Goal: Task Accomplishment & Management: Manage account settings

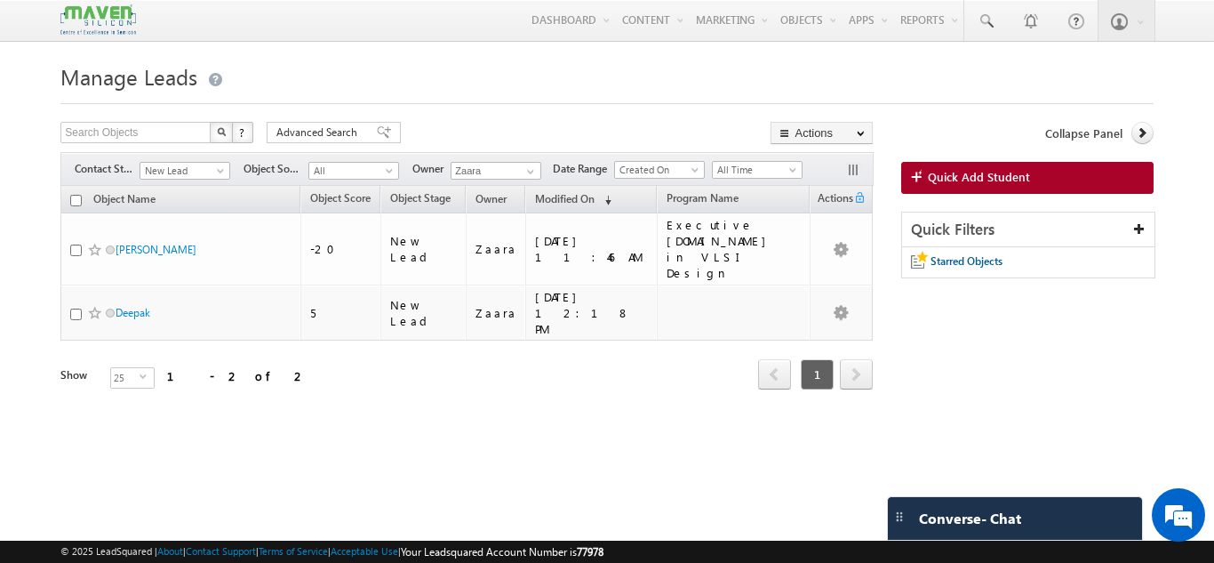
click at [669, 92] on h1 "Manage Leads" at bounding box center [606, 75] width 1092 height 35
click at [1016, 179] on span "Quick Add Student" at bounding box center [979, 177] width 102 height 16
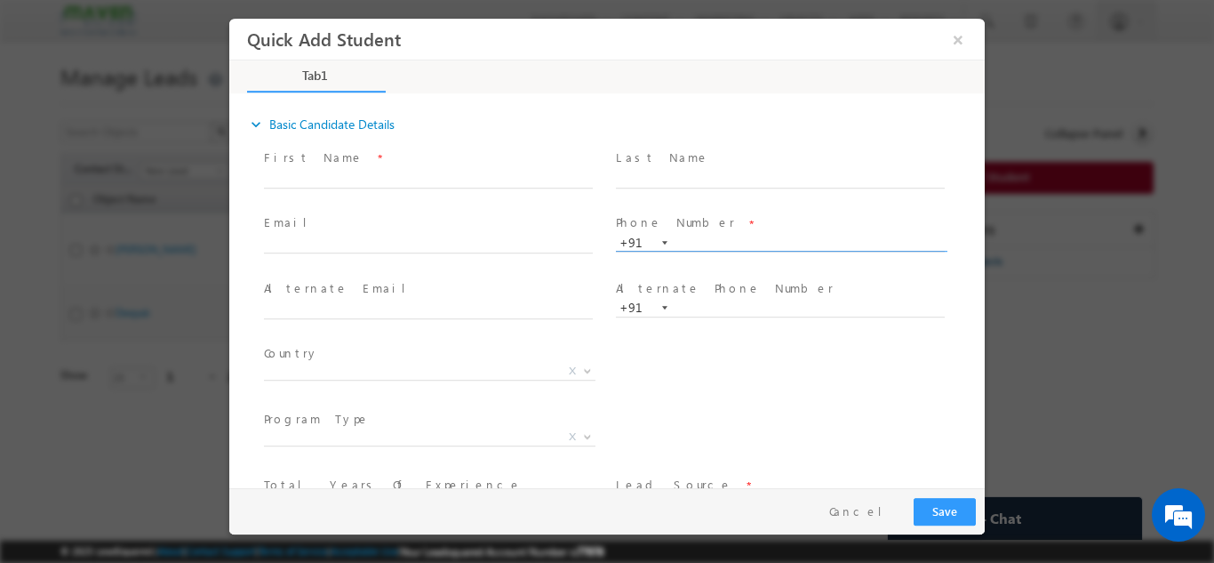
click at [696, 236] on input "text" at bounding box center [780, 243] width 329 height 18
click at [964, 41] on button "×" at bounding box center [958, 38] width 30 height 33
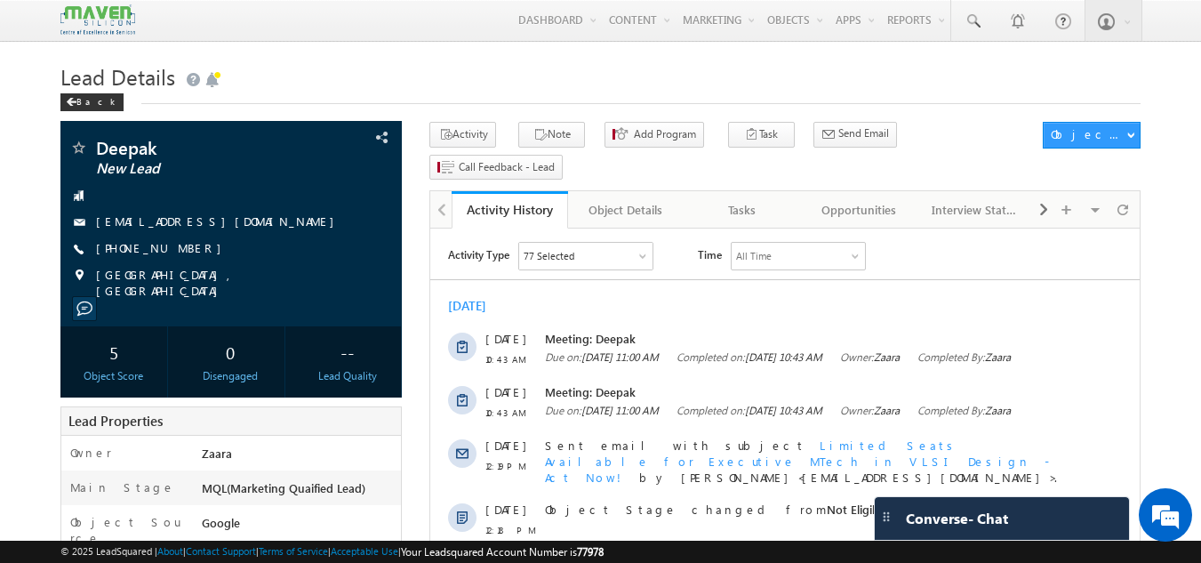
click at [378, 84] on h1 "Lead Details" at bounding box center [600, 75] width 1081 height 35
click at [742, 199] on div "Tasks" at bounding box center [742, 209] width 86 height 21
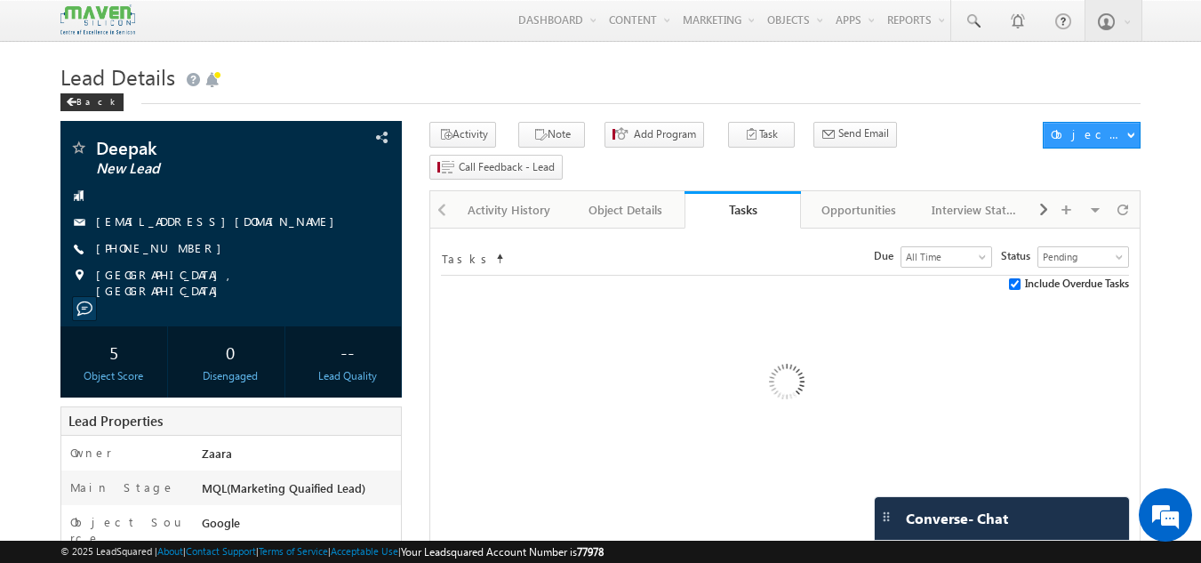
click at [742, 201] on div "Tasks" at bounding box center [743, 209] width 90 height 17
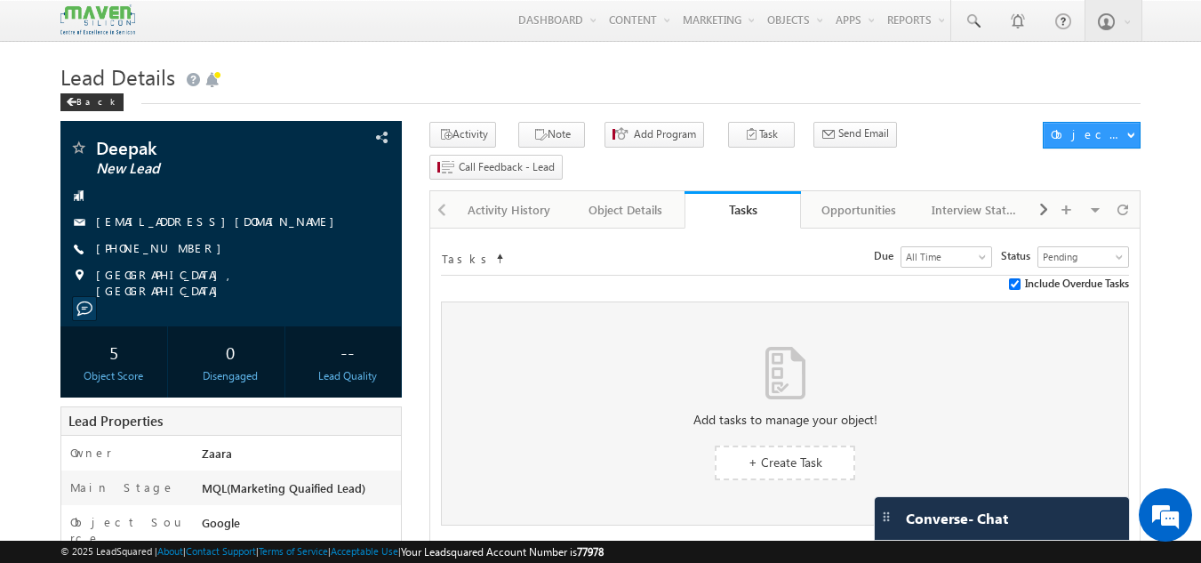
click at [742, 201] on div "Tasks" at bounding box center [743, 209] width 90 height 17
click at [828, 445] on link "+ Create Task" at bounding box center [785, 462] width 140 height 35
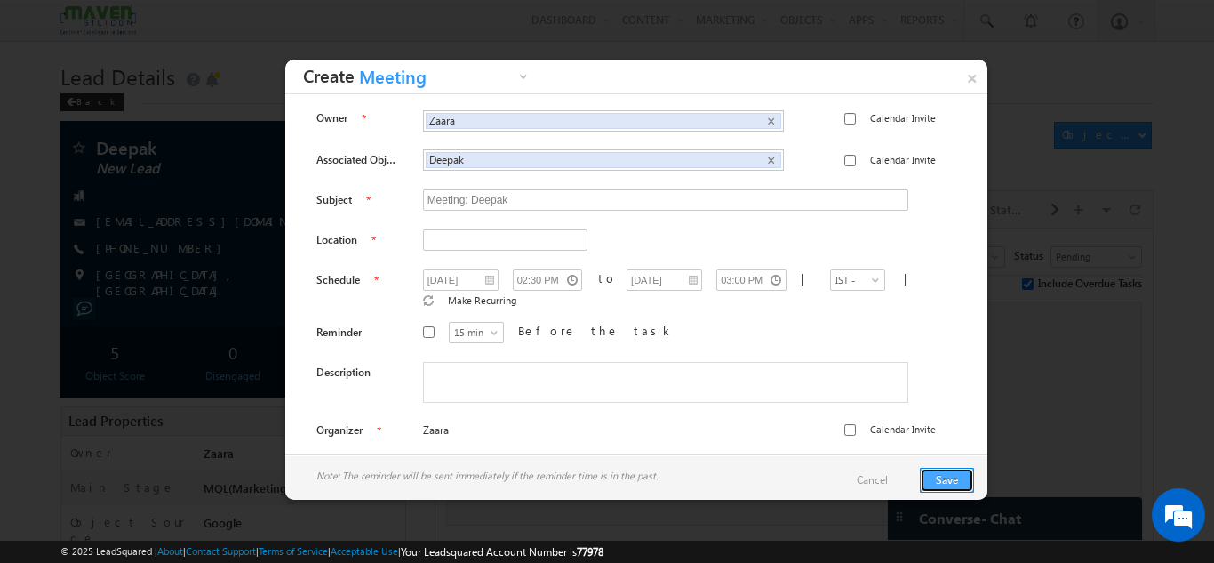
click at [938, 484] on button "Save" at bounding box center [947, 480] width 54 height 25
drag, startPoint x: 541, startPoint y: 245, endPoint x: 547, endPoint y: 283, distance: 37.7
click at [547, 283] on div "Owner Zaara Zaara × Calendar Invite Associated Object Deepak Deepak × Calendar …" at bounding box center [637, 277] width 676 height 339
type input "Bangalore"
click at [944, 475] on button "Save" at bounding box center [947, 480] width 54 height 25
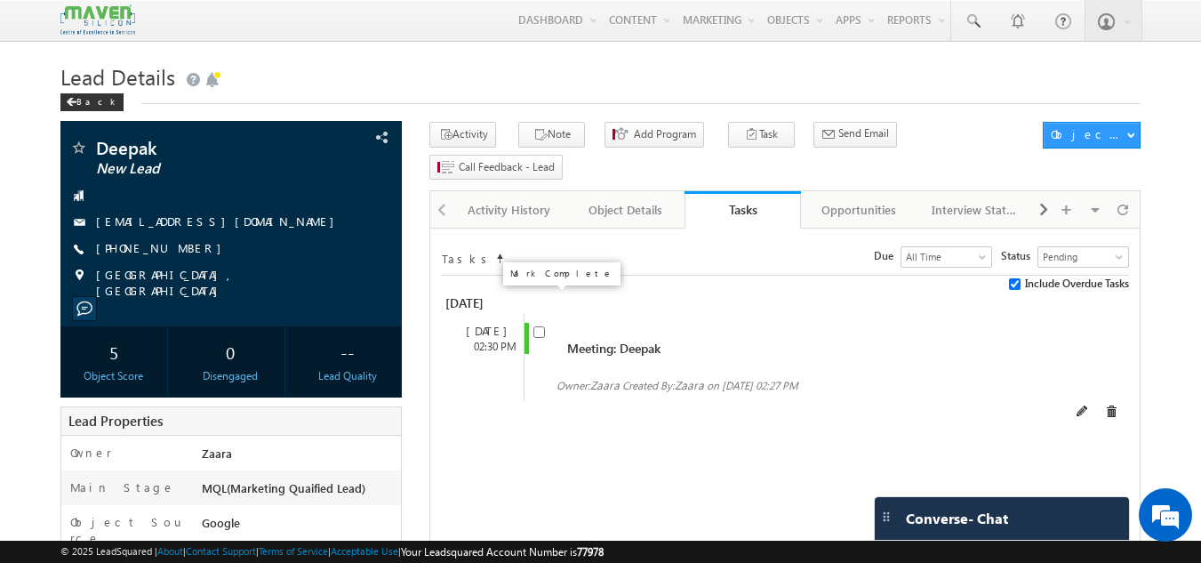
click at [535, 326] on input "checkbox" at bounding box center [539, 332] width 12 height 12
checkbox input "true"
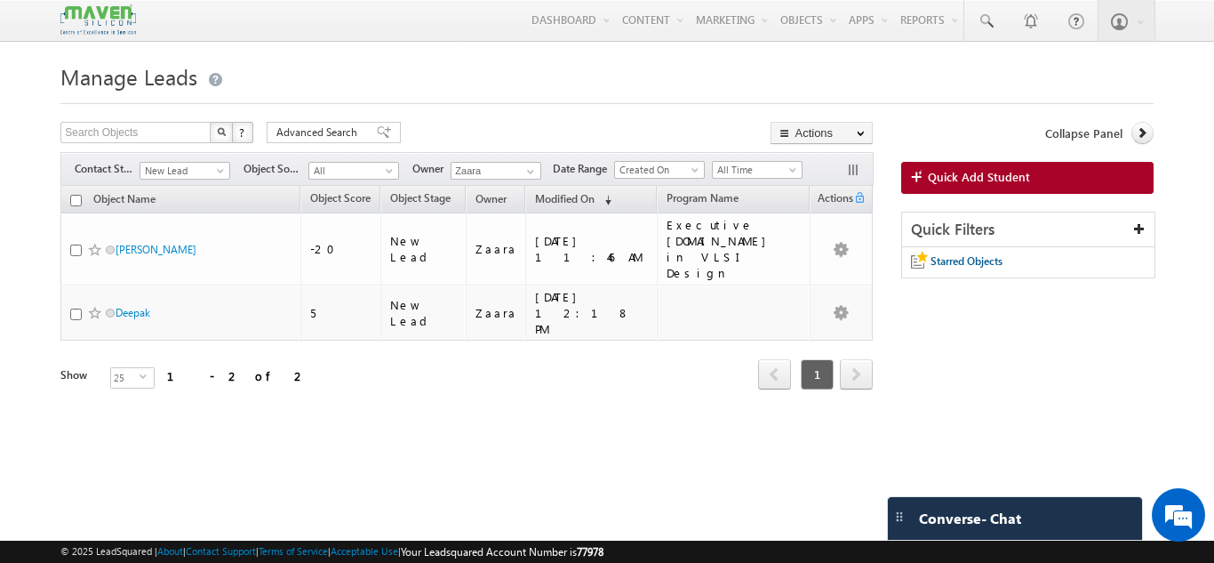
click at [474, 74] on h1 "Manage Leads" at bounding box center [606, 75] width 1092 height 35
drag, startPoint x: 63, startPoint y: 78, endPoint x: 197, endPoint y: 75, distance: 134.3
click at [197, 75] on h1 "Manage Leads" at bounding box center [606, 75] width 1092 height 35
click at [211, 66] on h1 "Manage Leads" at bounding box center [606, 75] width 1092 height 35
click at [247, 67] on h1 "Manage Leads" at bounding box center [606, 75] width 1092 height 35
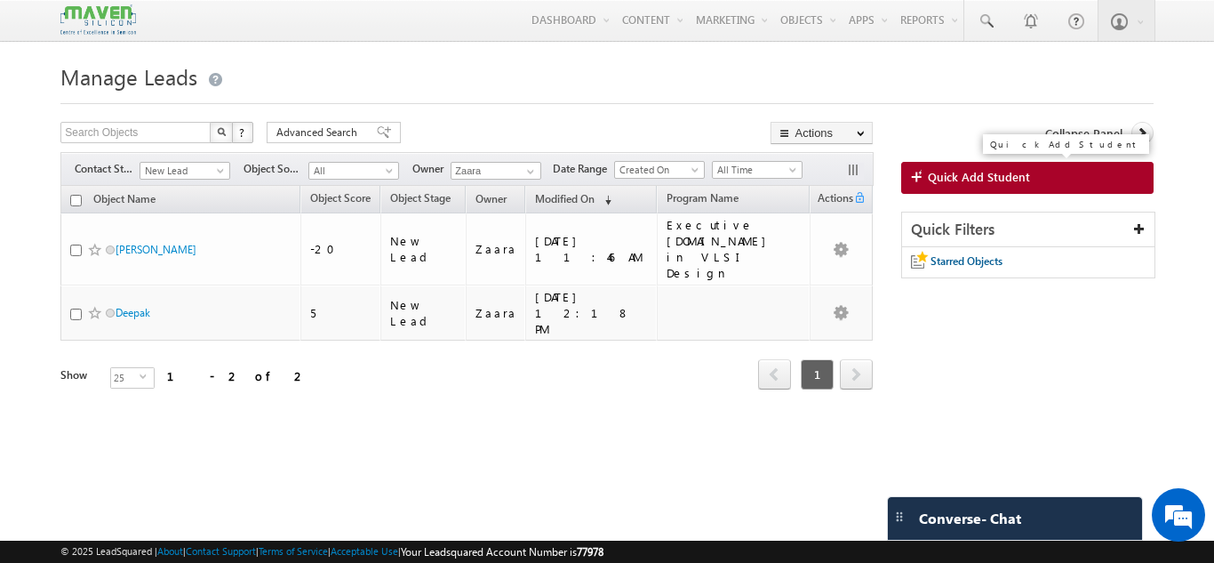
click at [976, 180] on span "Quick Add Student" at bounding box center [979, 177] width 102 height 16
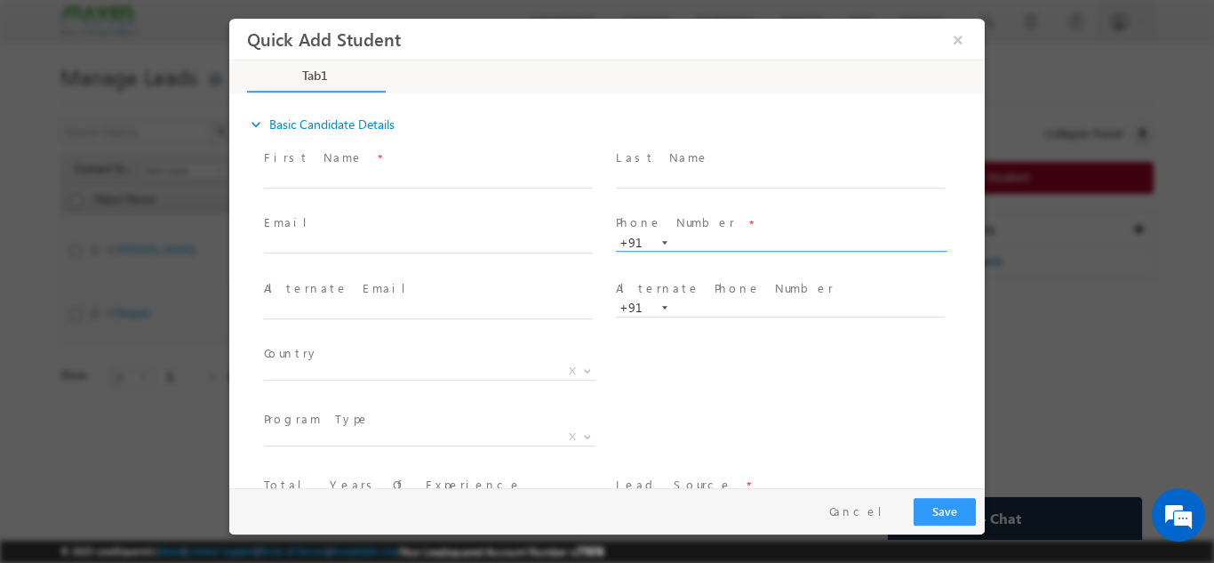
click at [739, 246] on input "text" at bounding box center [780, 243] width 329 height 18
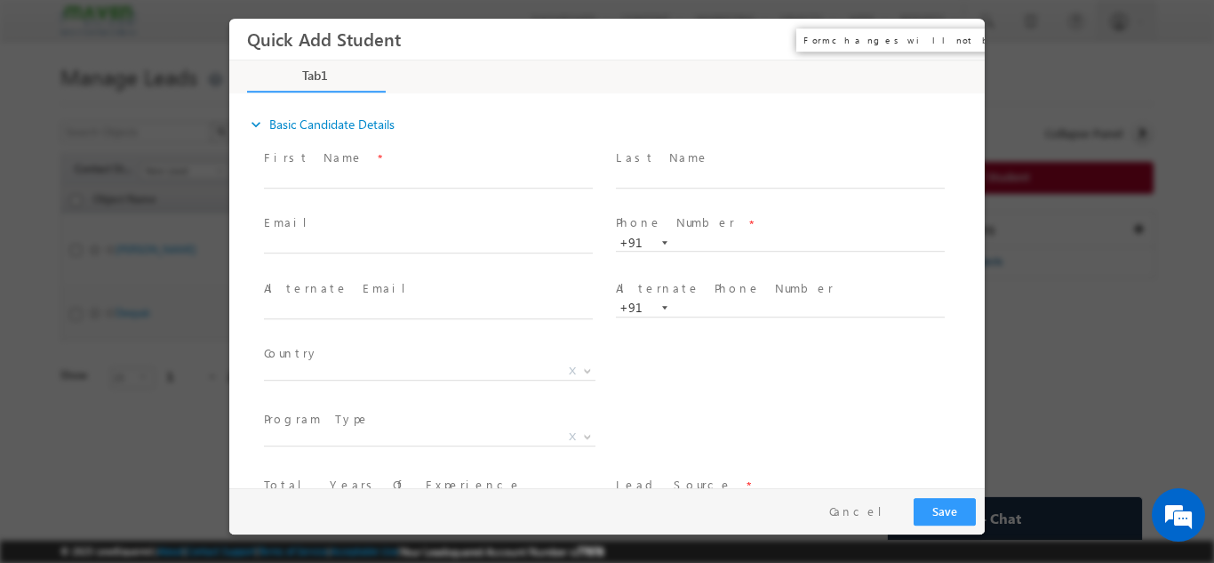
click at [963, 41] on button "×" at bounding box center [958, 38] width 30 height 33
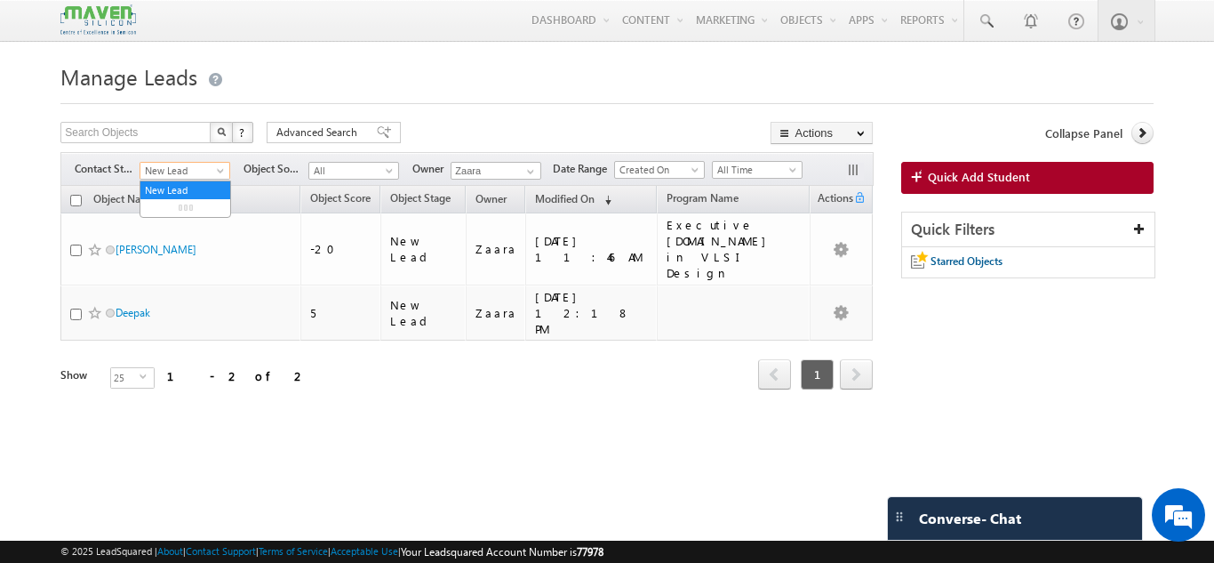
click at [191, 173] on span "New Lead" at bounding box center [182, 171] width 84 height 16
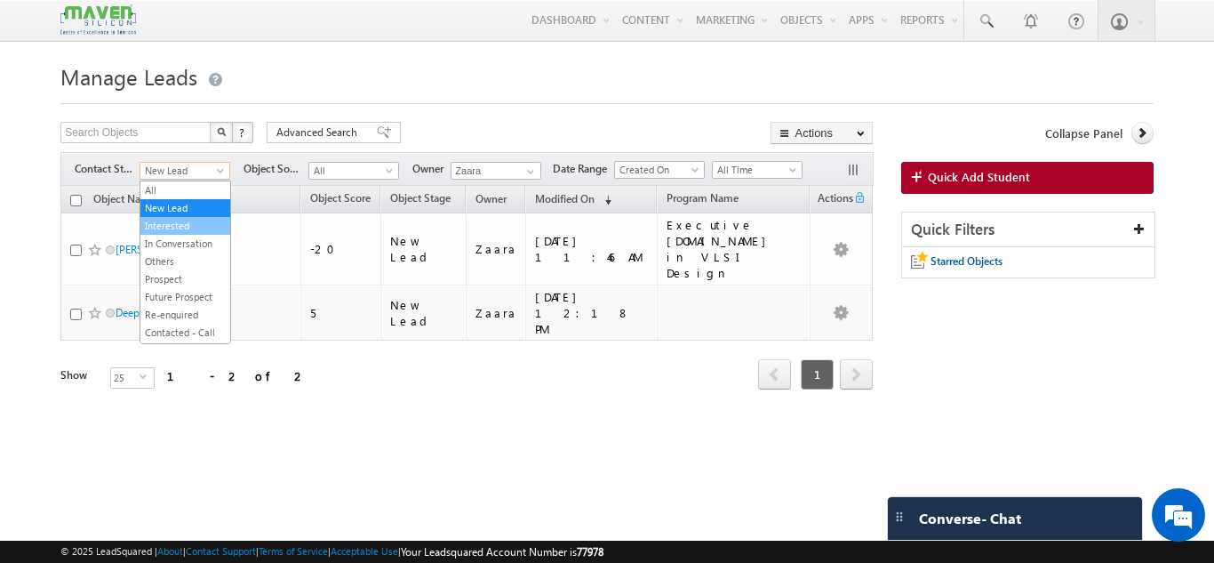
click at [182, 223] on link "Interested" at bounding box center [185, 226] width 90 height 16
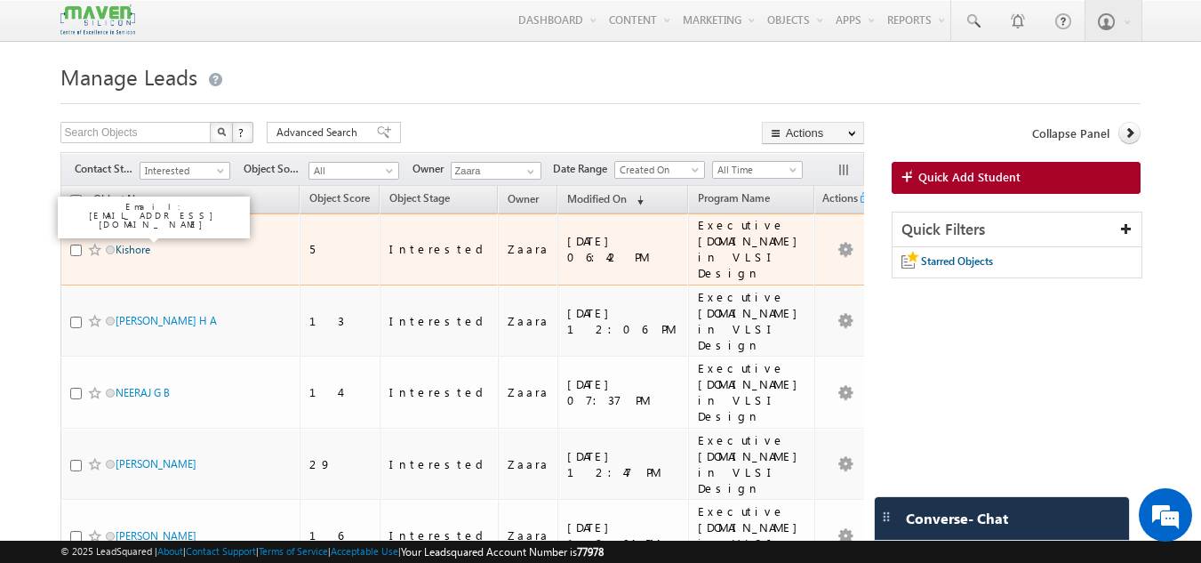
click at [137, 243] on link "Kishore" at bounding box center [133, 249] width 35 height 13
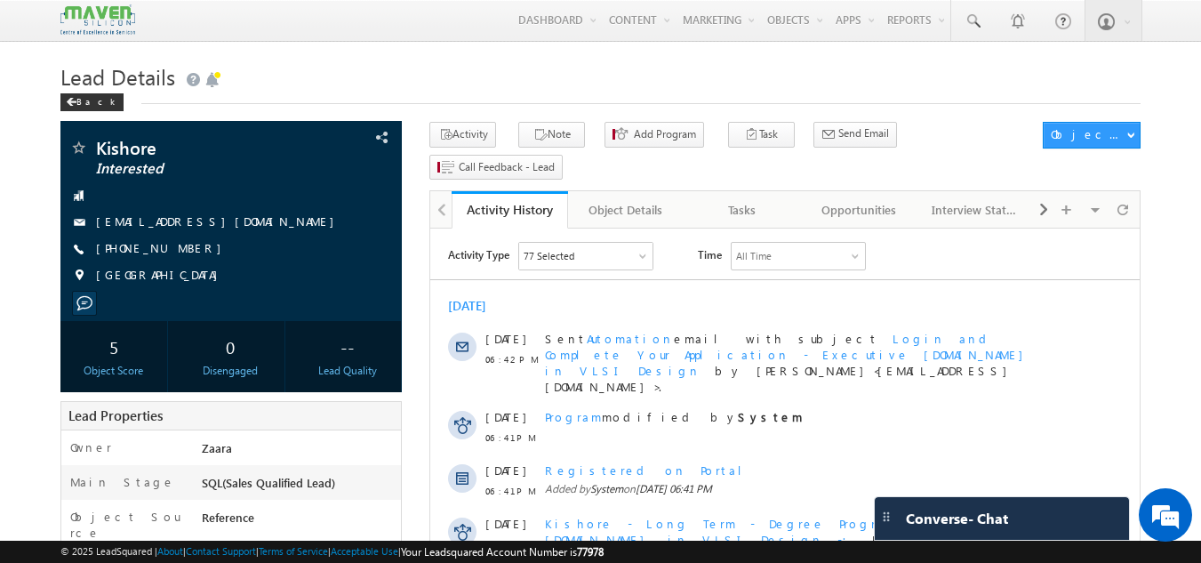
click at [74, 100] on span at bounding box center [71, 102] width 11 height 9
